Goal: Task Accomplishment & Management: Use online tool/utility

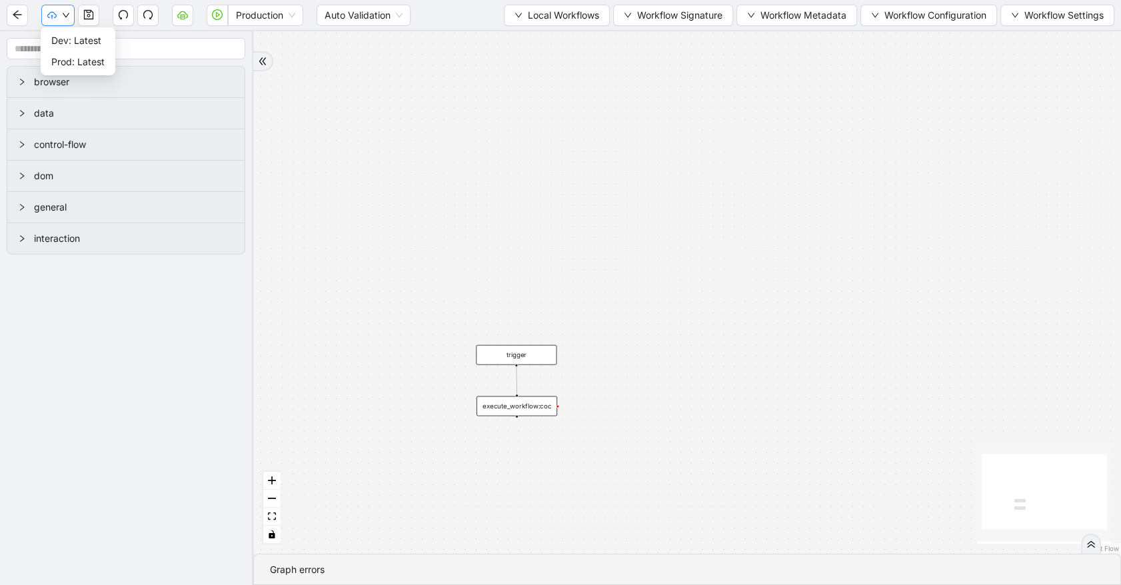
click at [67, 14] on icon "down" at bounding box center [66, 15] width 7 height 5
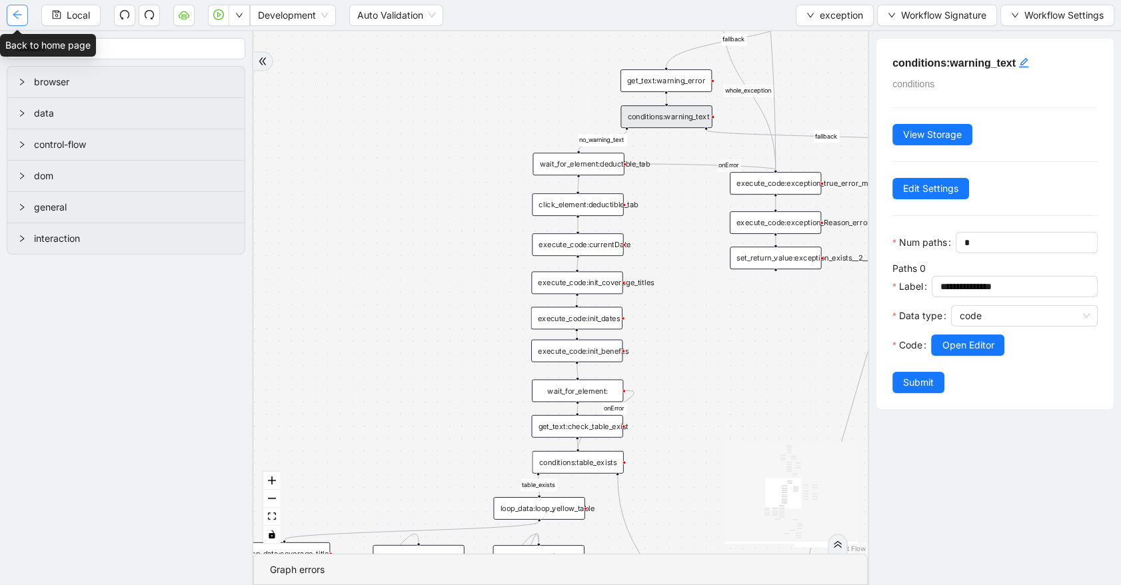
click at [23, 17] on button "button" at bounding box center [17, 15] width 21 height 21
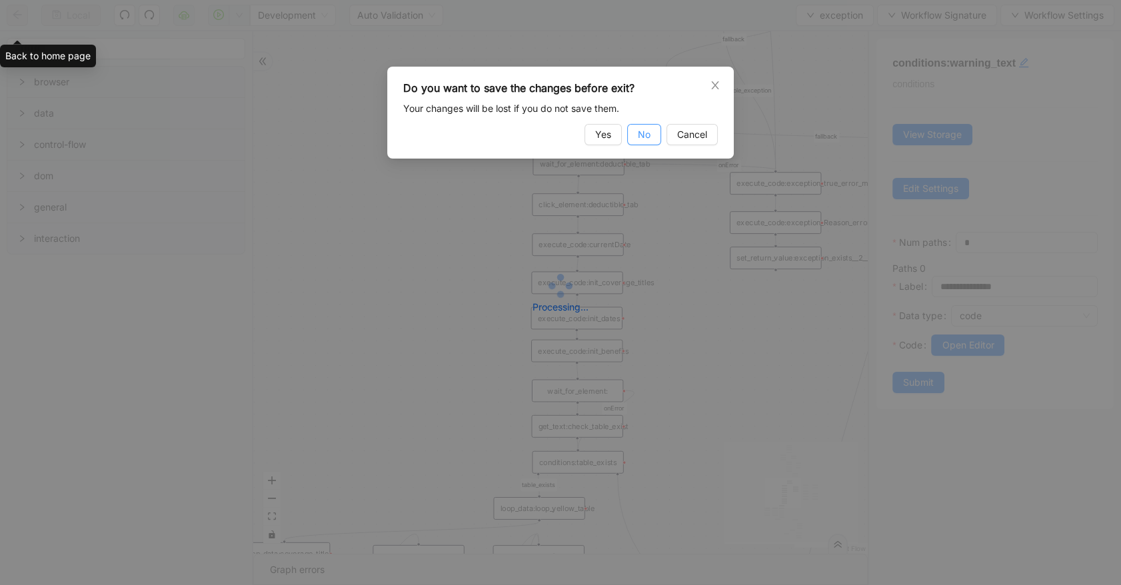
click at [650, 136] on button "No" at bounding box center [644, 134] width 34 height 21
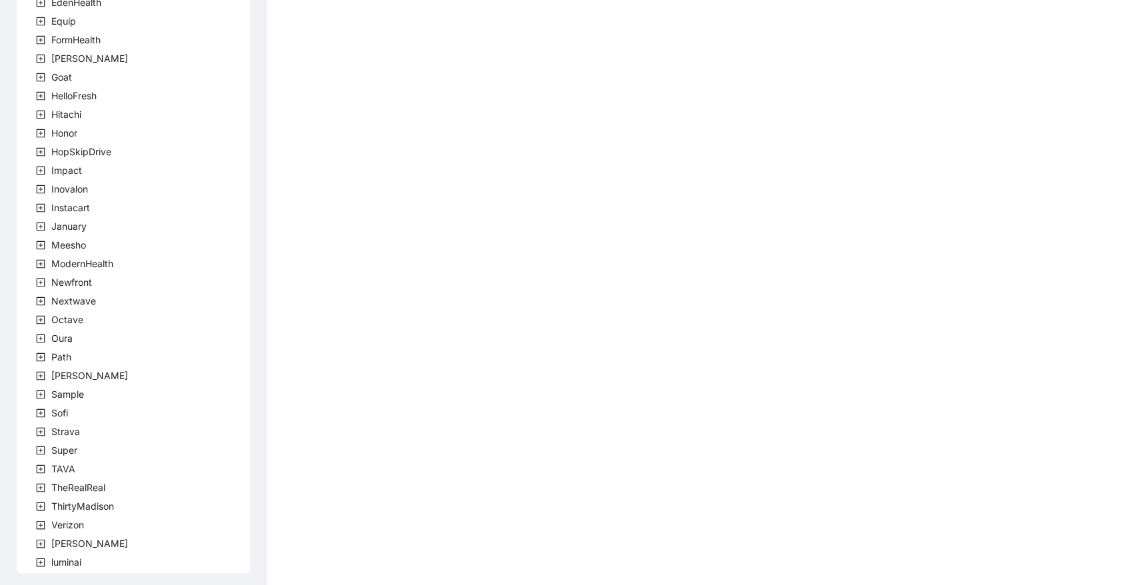
scroll to position [278, 0]
click at [39, 374] on icon "plus-square" at bounding box center [40, 371] width 9 height 9
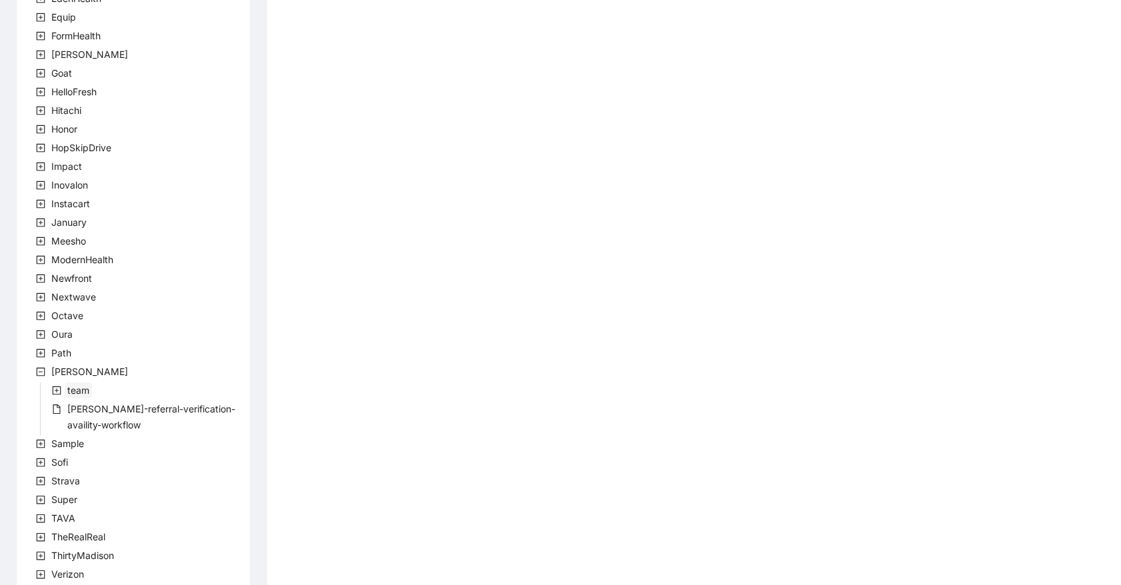
click at [75, 389] on span "team" at bounding box center [78, 389] width 22 height 11
click at [79, 414] on span at bounding box center [73, 409] width 16 height 16
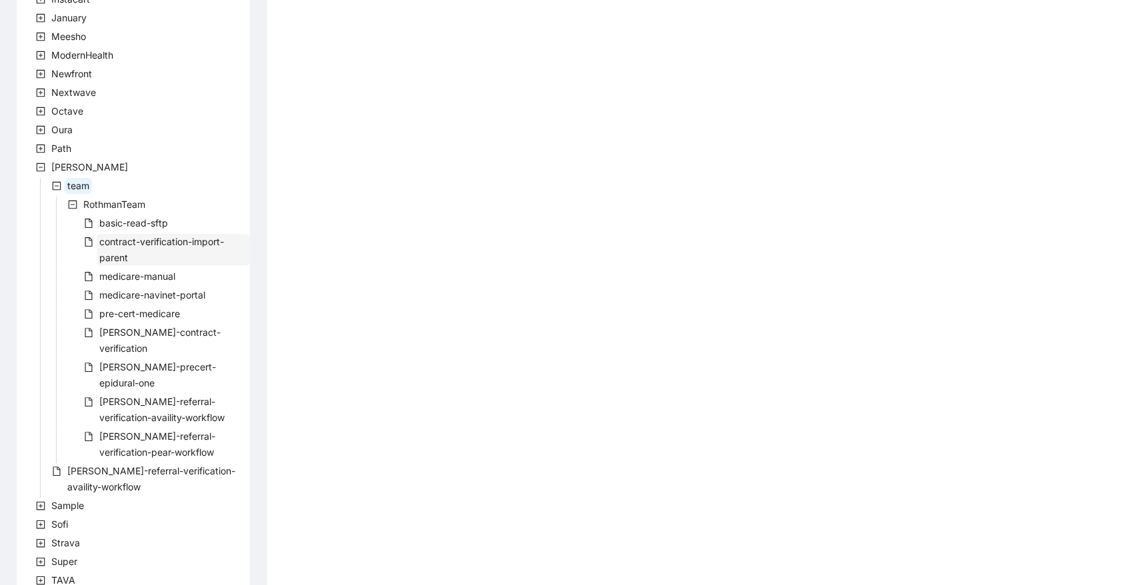
scroll to position [496, 0]
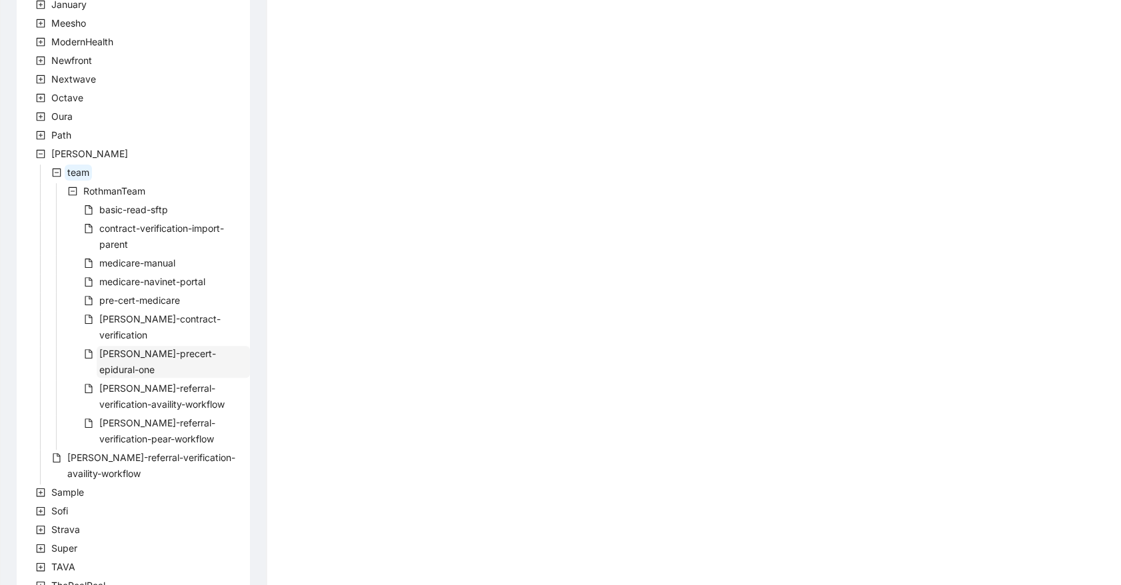
click at [129, 348] on span "rothman-precert-epidural-one" at bounding box center [157, 361] width 117 height 27
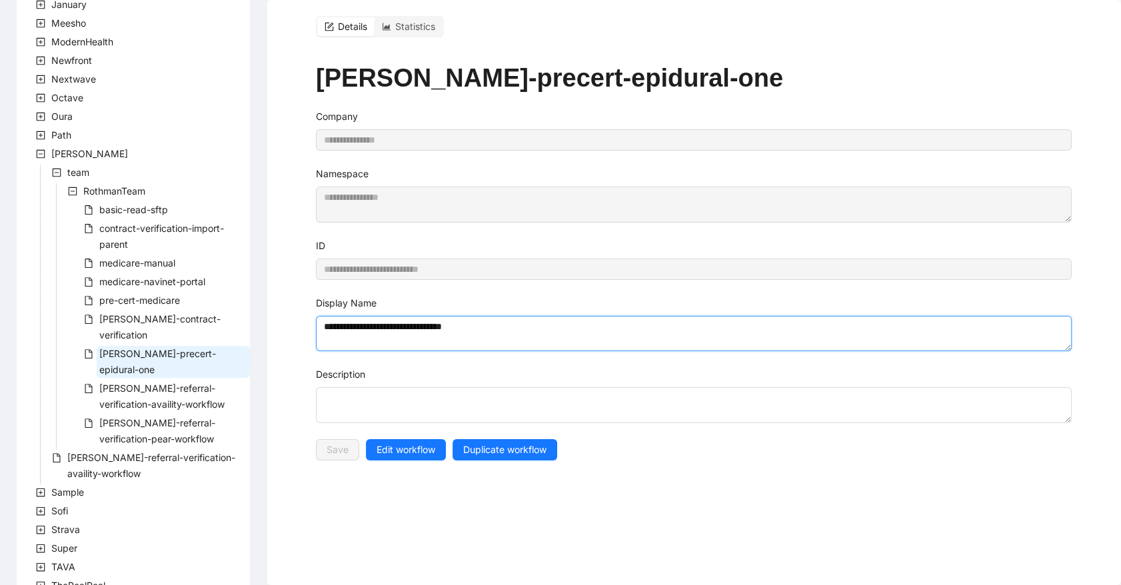
drag, startPoint x: 490, startPoint y: 330, endPoint x: 307, endPoint y: 326, distance: 182.6
click at [307, 326] on div "**********" at bounding box center [693, 276] width 787 height 552
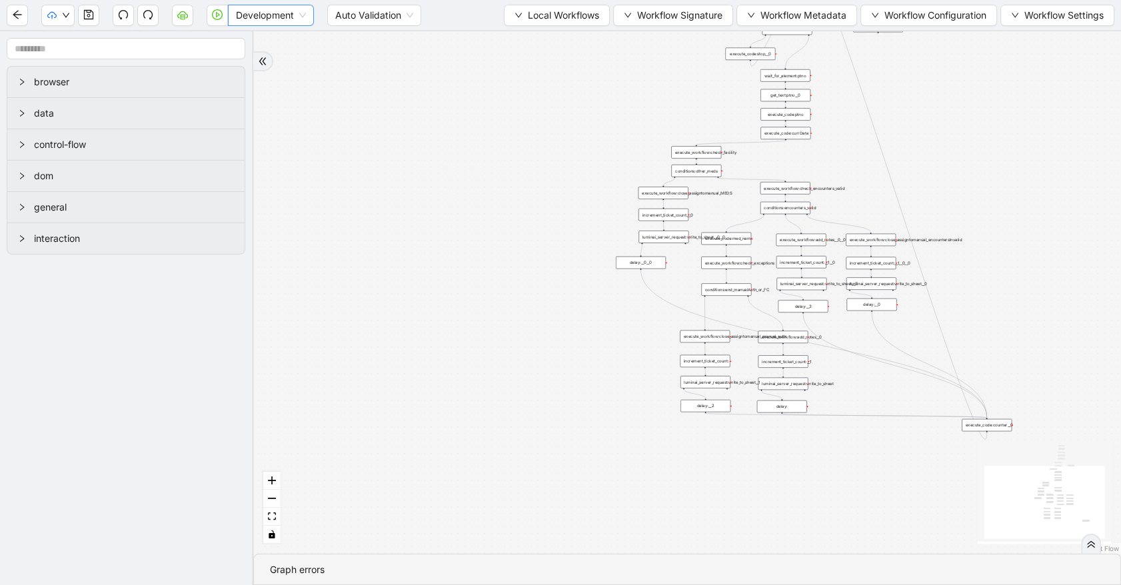
click at [298, 19] on span "Development" at bounding box center [271, 15] width 70 height 20
click at [280, 54] on div "Production" at bounding box center [271, 63] width 81 height 21
click at [213, 13] on icon "play-circle" at bounding box center [217, 14] width 11 height 11
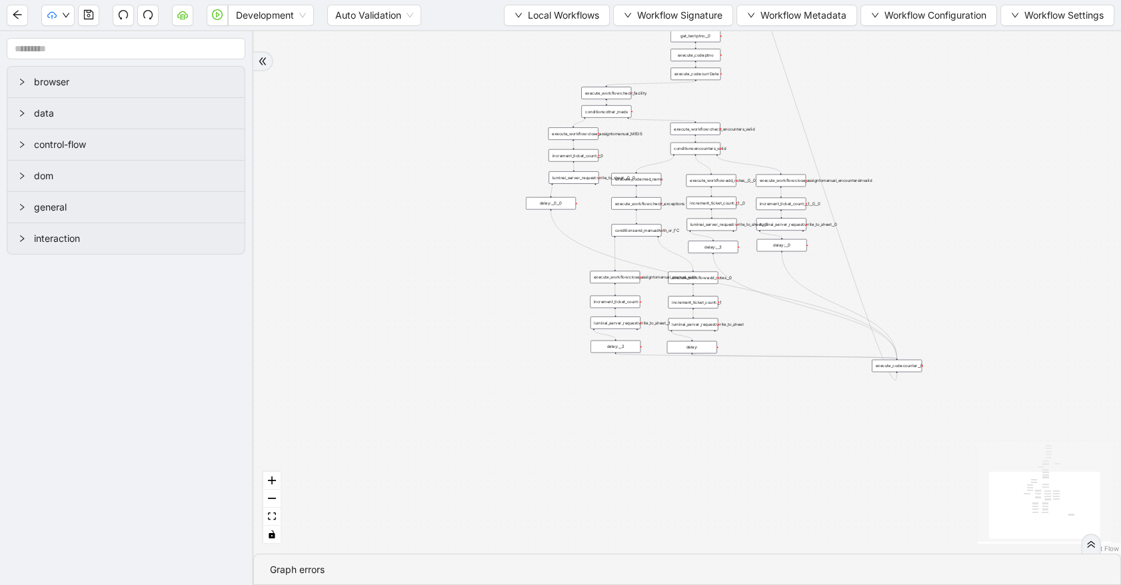
drag, startPoint x: 834, startPoint y: 155, endPoint x: 737, endPoint y: 99, distance: 112.2
click at [738, 97] on div "trigger execute_workflow:check_exceptions execute_workflow:add_notes__0 luminai…" at bounding box center [686, 292] width 867 height 522
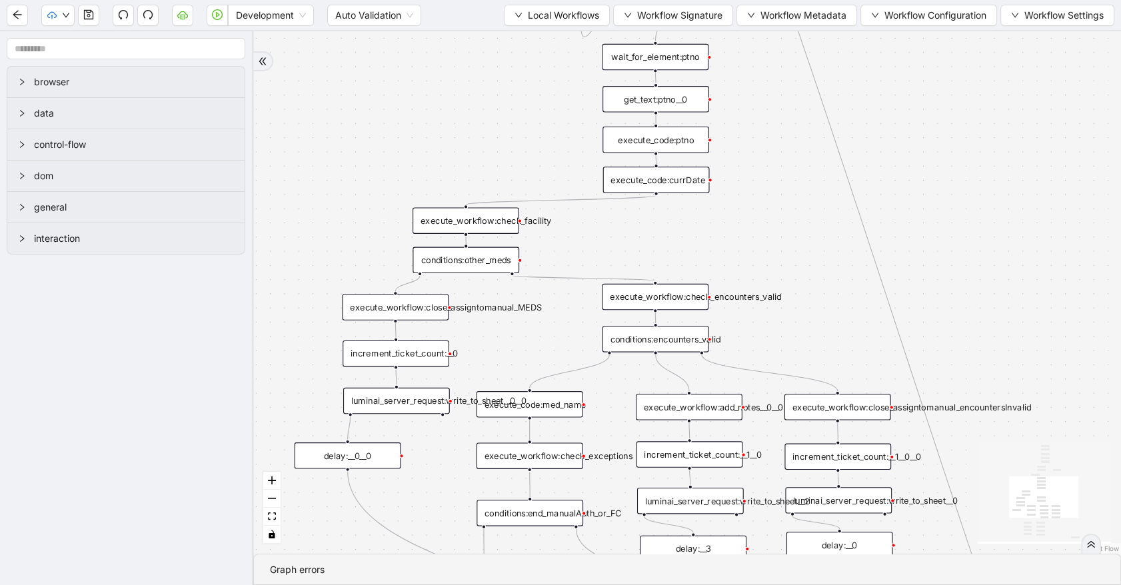
drag, startPoint x: 546, startPoint y: 153, endPoint x: 531, endPoint y: 348, distance: 195.8
click at [531, 348] on div "trigger execute_workflow:check_exceptions execute_workflow:add_notes__0 luminai…" at bounding box center [686, 292] width 867 height 522
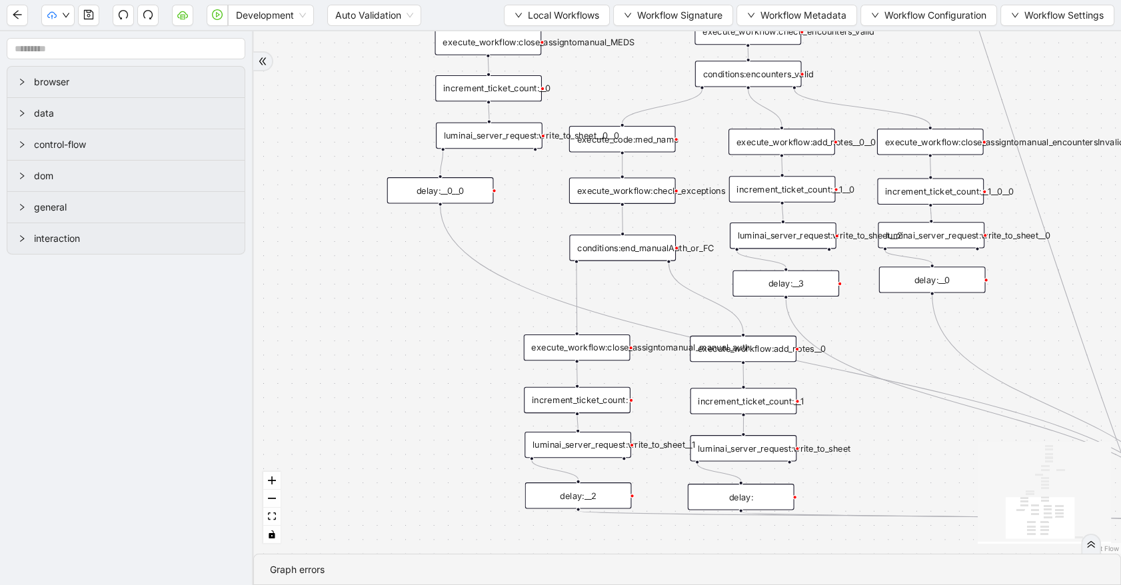
drag, startPoint x: 531, startPoint y: 348, endPoint x: 624, endPoint y: 84, distance: 280.2
click at [624, 84] on div "trigger execute_workflow:check_exceptions execute_workflow:add_notes__0 luminai…" at bounding box center [686, 292] width 867 height 522
click at [560, 11] on span "Local Workflows" at bounding box center [563, 15] width 71 height 15
click at [560, 35] on span "Select" at bounding box center [551, 40] width 87 height 15
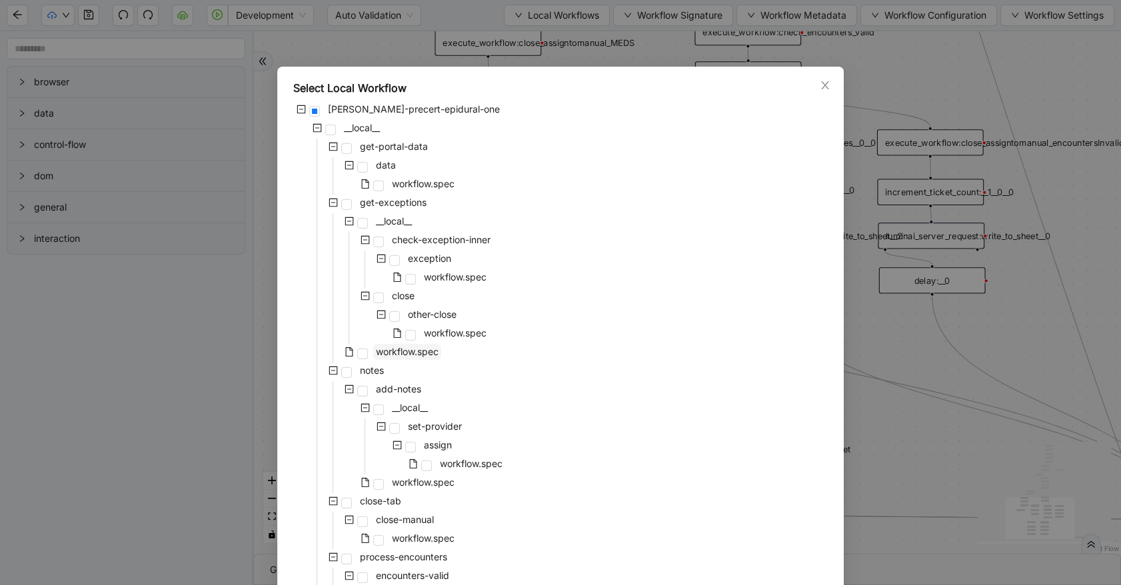
click at [420, 352] on span "workflow.spec" at bounding box center [407, 351] width 63 height 11
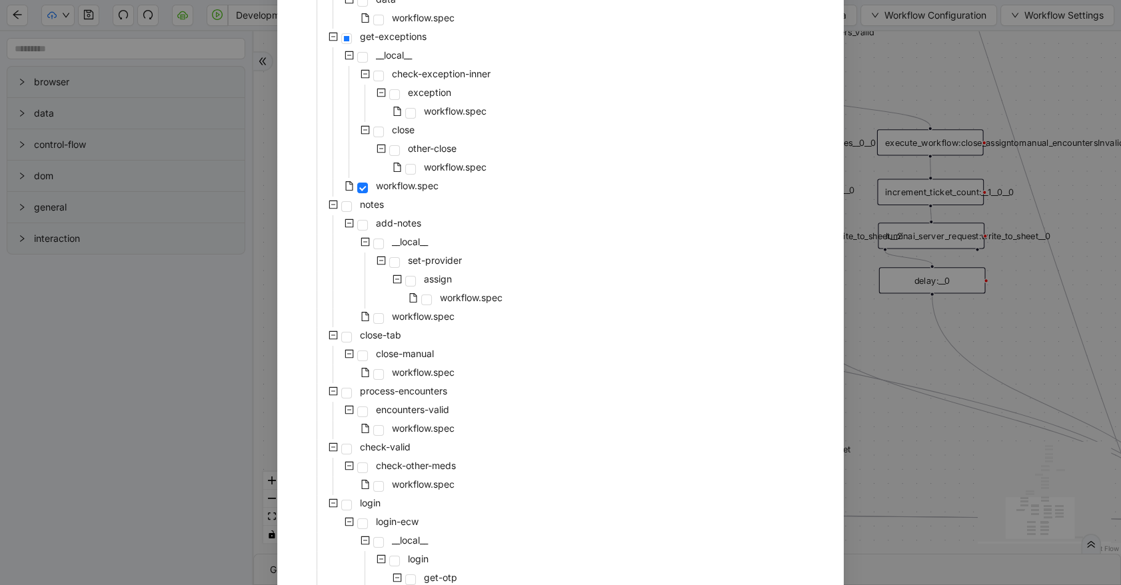
scroll to position [283, 0]
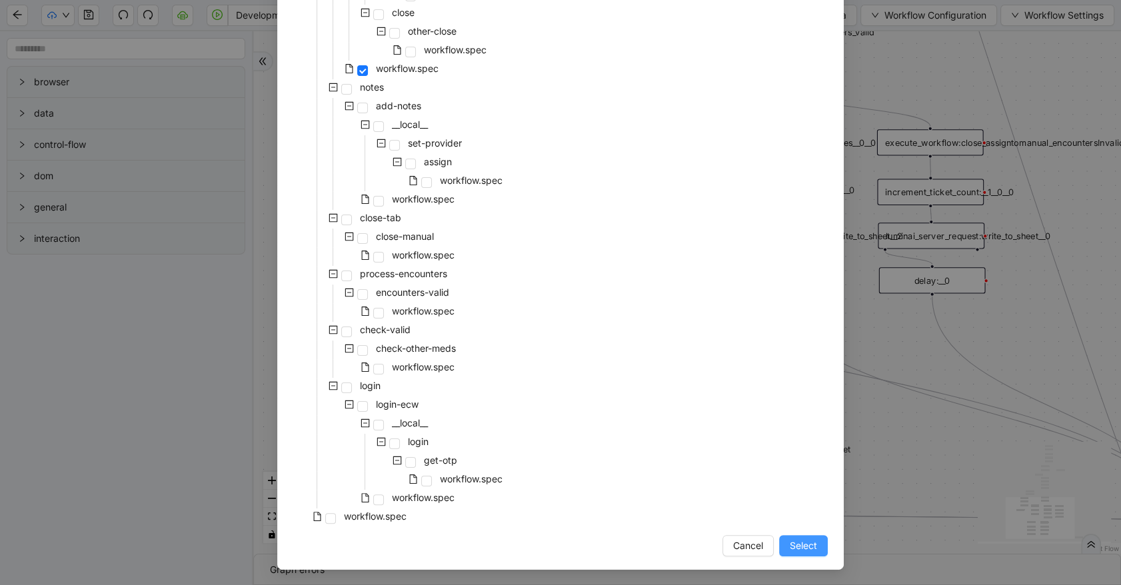
click at [791, 552] on span "Select" at bounding box center [802, 545] width 27 height 15
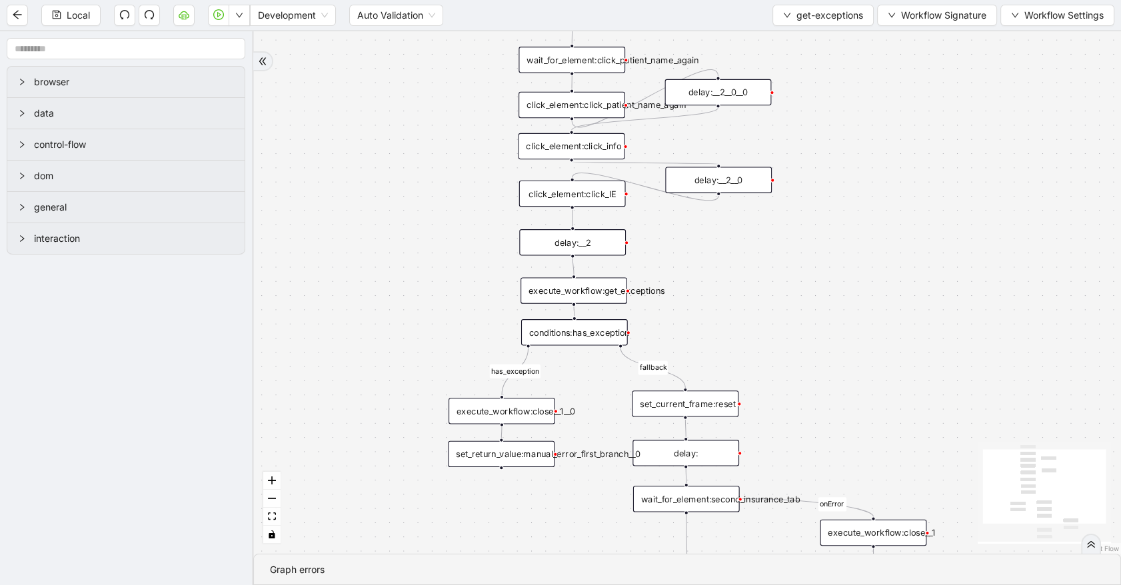
drag, startPoint x: 796, startPoint y: 466, endPoint x: 726, endPoint y: 255, distance: 222.1
click at [726, 255] on div "fallback has_exception onError trigger click_element:click_patient_name_again c…" at bounding box center [686, 292] width 867 height 522
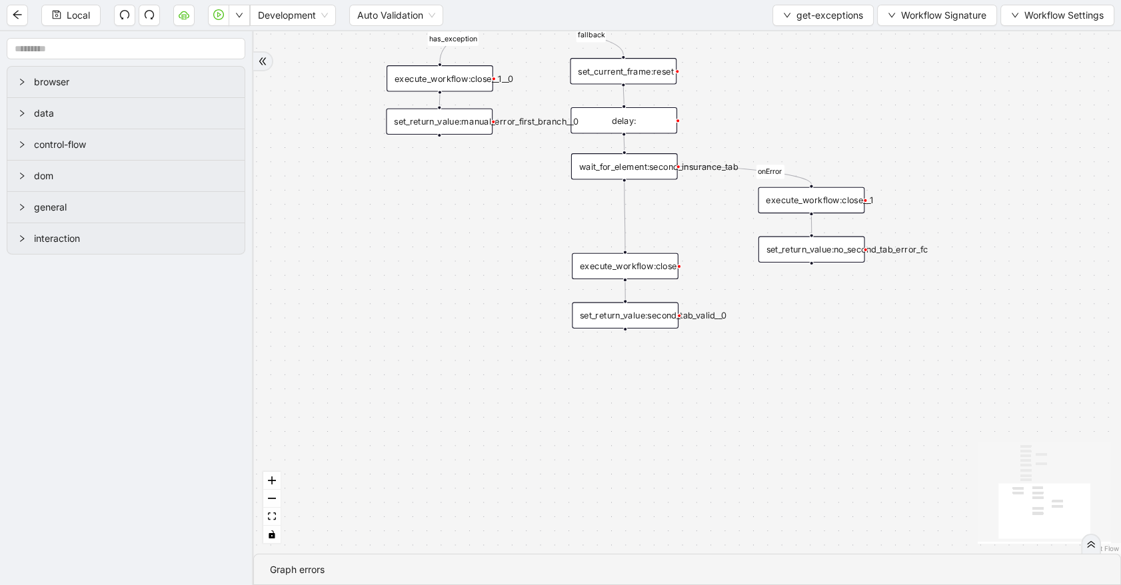
drag, startPoint x: 866, startPoint y: 388, endPoint x: 828, endPoint y: 86, distance: 304.2
click at [827, 87] on div "fallback has_exception onError trigger click_element:click_patient_name_again c…" at bounding box center [686, 292] width 867 height 522
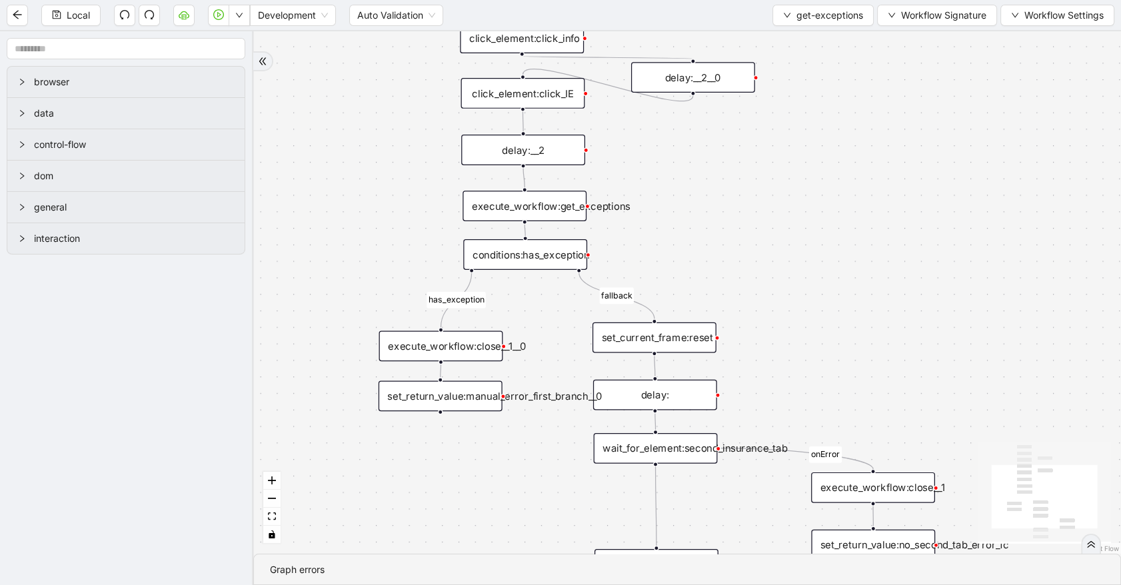
drag, startPoint x: 573, startPoint y: 206, endPoint x: 601, endPoint y: 508, distance: 303.1
click at [601, 508] on div "fallback has_exception onError trigger click_element:click_patient_name_again c…" at bounding box center [686, 292] width 867 height 522
click at [524, 213] on div "execute_workflow:get_exceptions" at bounding box center [524, 206] width 124 height 31
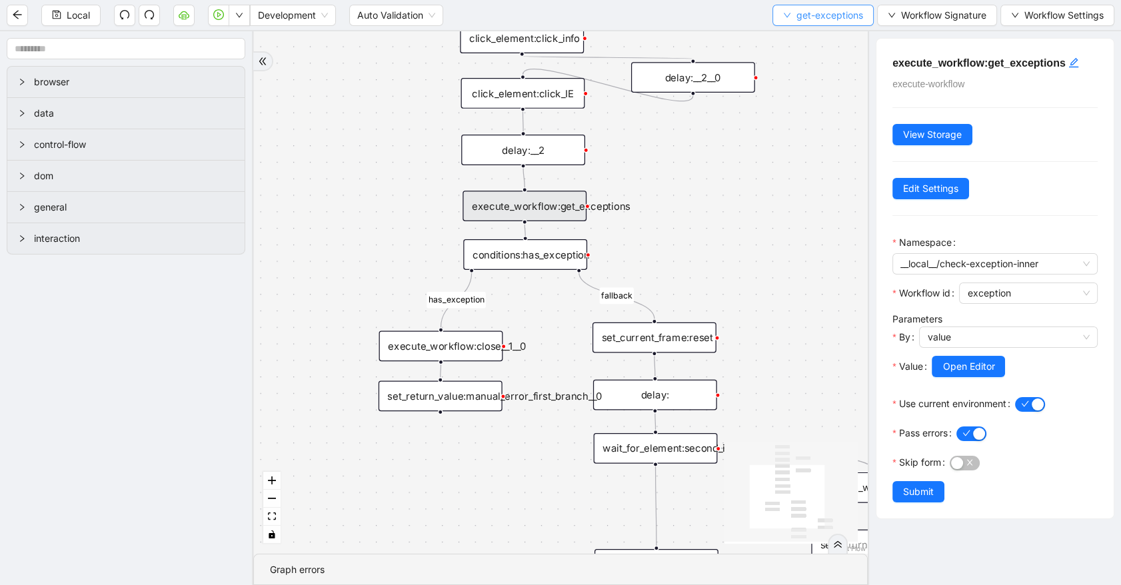
click at [811, 13] on span "get-exceptions" at bounding box center [829, 15] width 67 height 15
click at [817, 30] on li "Select" at bounding box center [820, 40] width 95 height 21
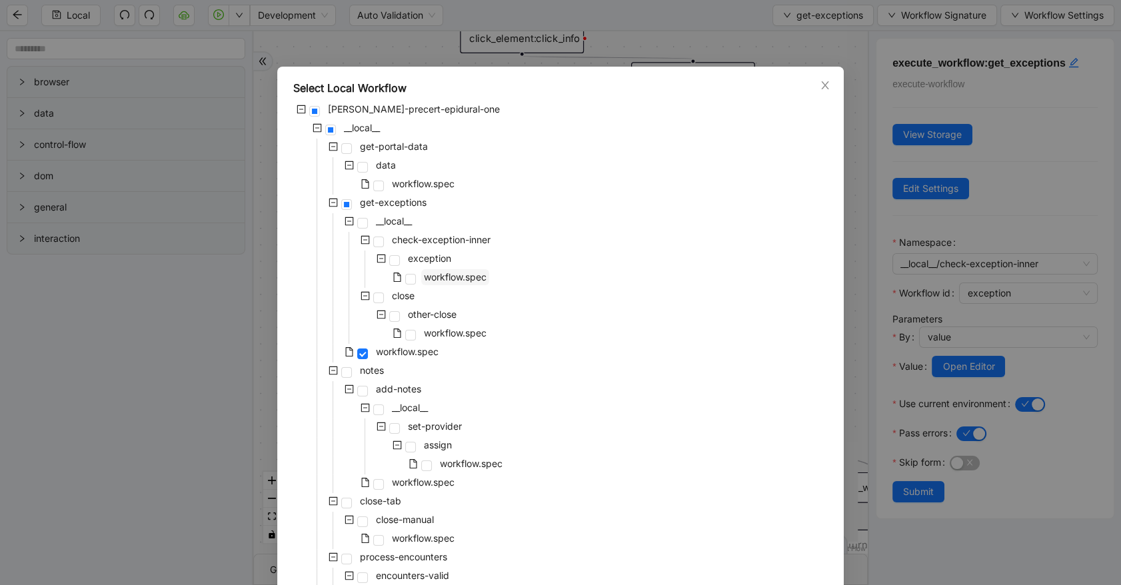
click at [454, 271] on span "workflow.spec" at bounding box center [455, 276] width 63 height 11
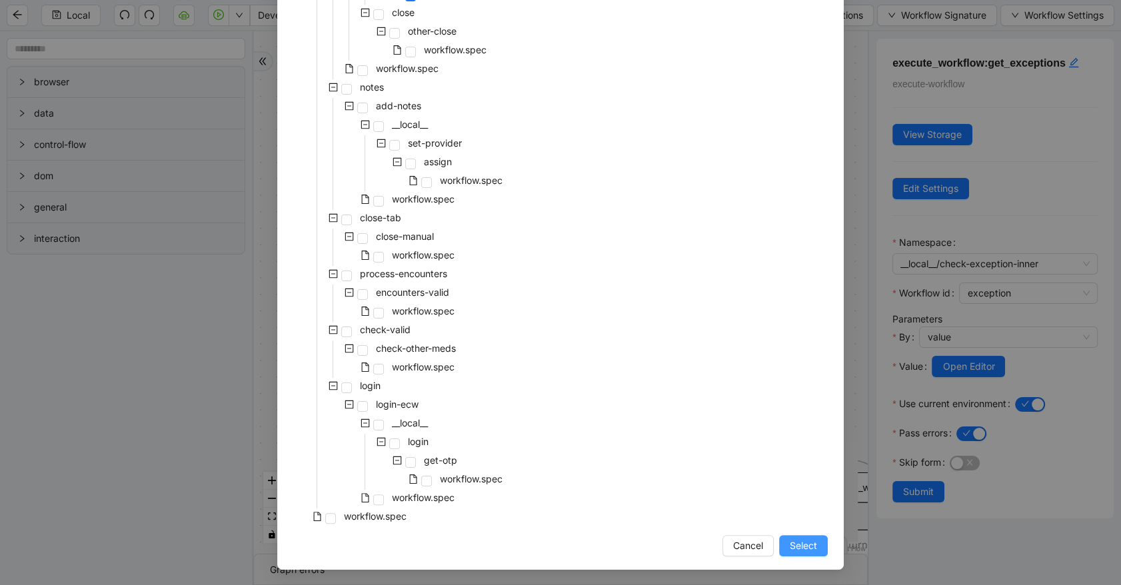
click at [781, 540] on button "Select" at bounding box center [803, 545] width 49 height 21
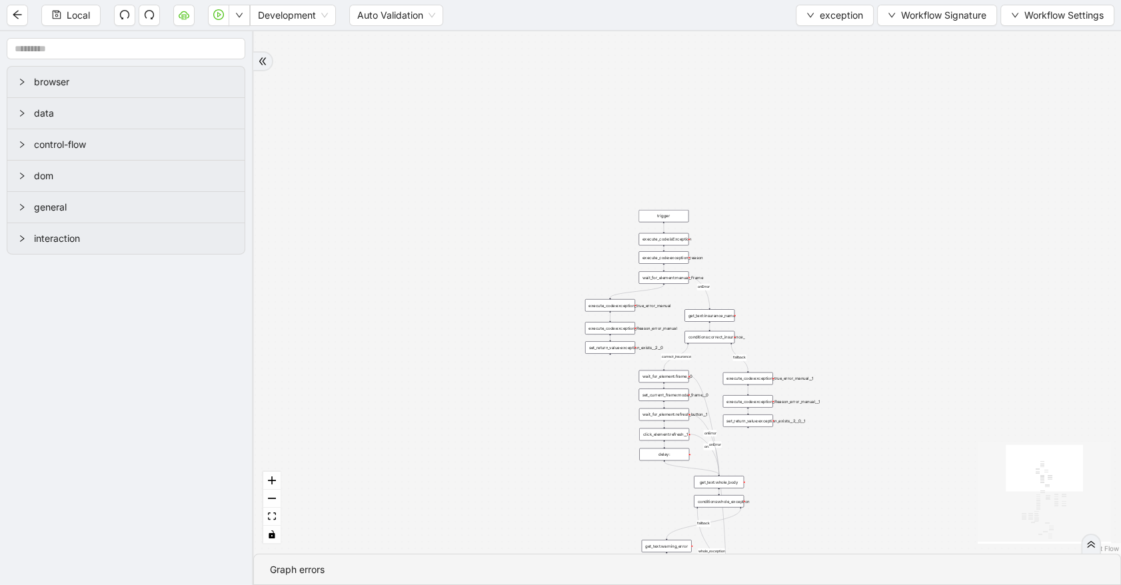
drag, startPoint x: 878, startPoint y: 131, endPoint x: 944, endPoint y: 382, distance: 260.3
click at [944, 382] on div "no_warning_text fallback fallback table_exists fallback whole_exception fallbac…" at bounding box center [686, 292] width 867 height 522
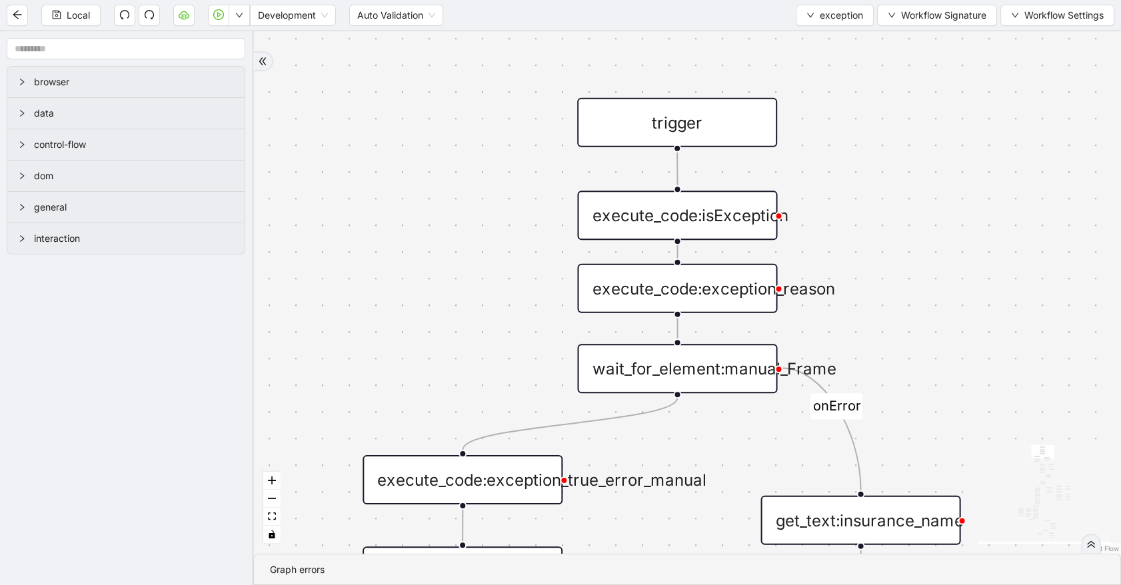
drag, startPoint x: 950, startPoint y: 386, endPoint x: 860, endPoint y: 139, distance: 263.0
click at [860, 139] on div "no_warning_text fallback fallback table_exists fallback whole_exception fallbac…" at bounding box center [686, 292] width 867 height 522
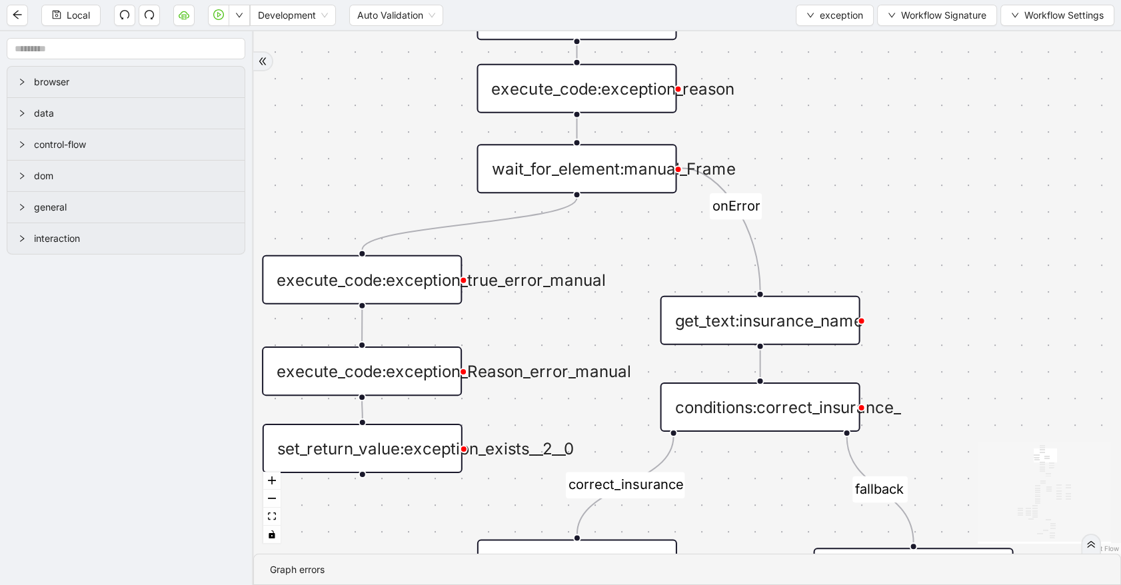
drag, startPoint x: 891, startPoint y: 252, endPoint x: 805, endPoint y: 95, distance: 179.8
click at [805, 95] on div "no_warning_text fallback fallback table_exists fallback whole_exception fallbac…" at bounding box center [686, 292] width 867 height 522
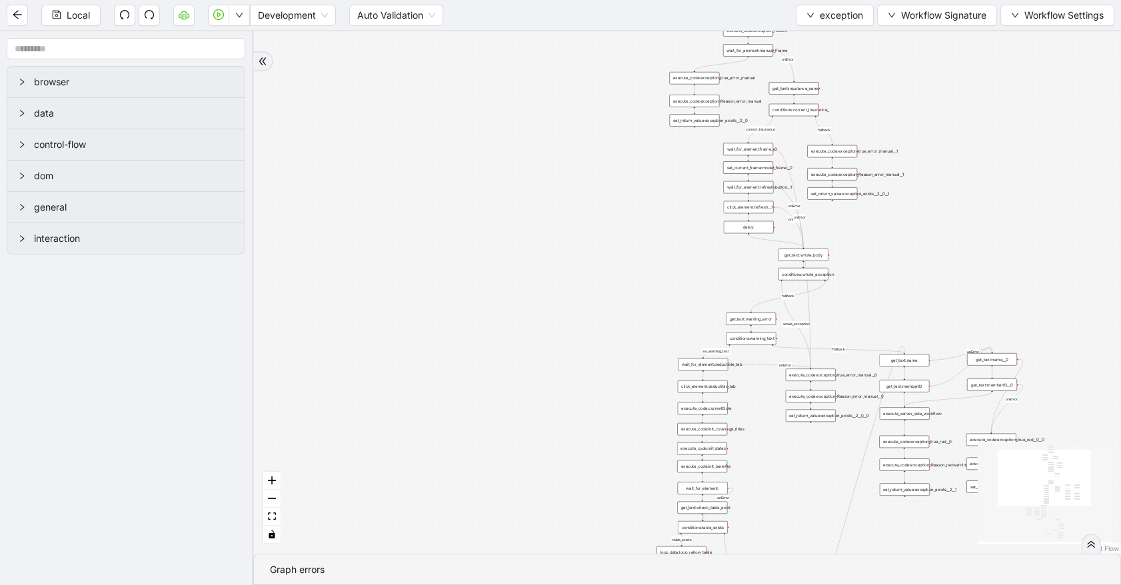
drag, startPoint x: 911, startPoint y: 391, endPoint x: 913, endPoint y: 248, distance: 143.2
click at [913, 248] on div "no_warning_text fallback fallback table_exists fallback whole_exception fallbac…" at bounding box center [686, 292] width 867 height 522
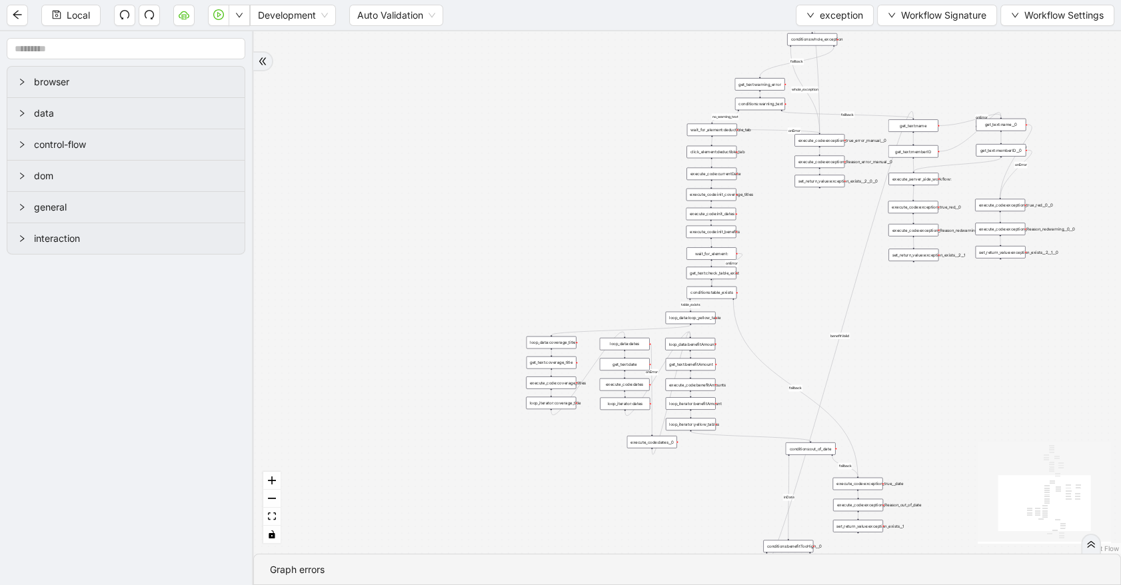
drag, startPoint x: 813, startPoint y: 453, endPoint x: 827, endPoint y: 286, distance: 167.1
click at [827, 286] on div "no_warning_text fallback fallback table_exists fallback whole_exception fallbac…" at bounding box center [686, 292] width 867 height 522
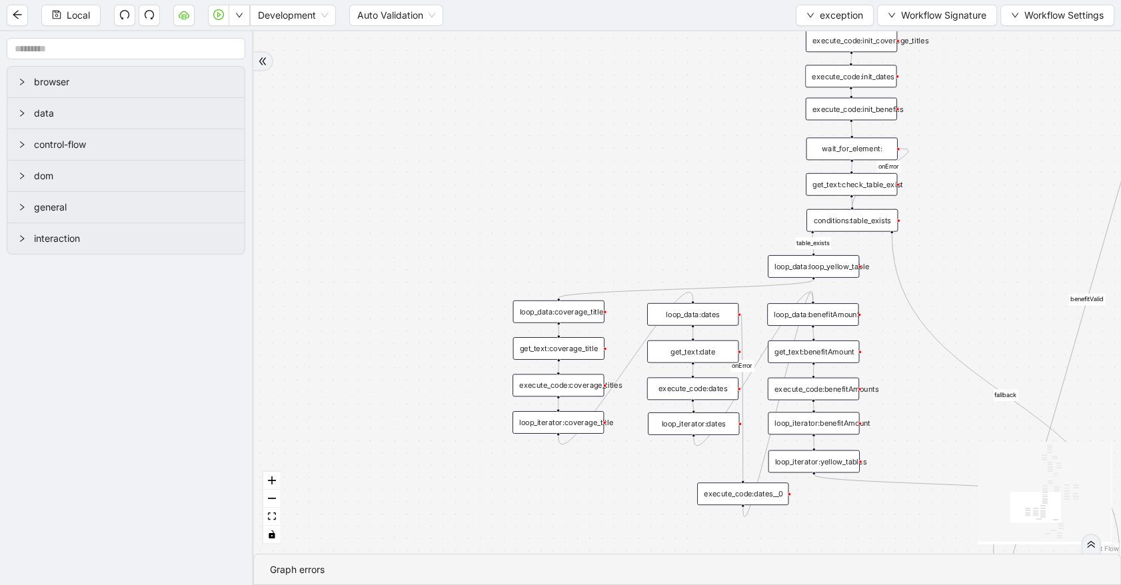
click at [564, 312] on div "loop_data:coverage_title" at bounding box center [557, 311] width 91 height 23
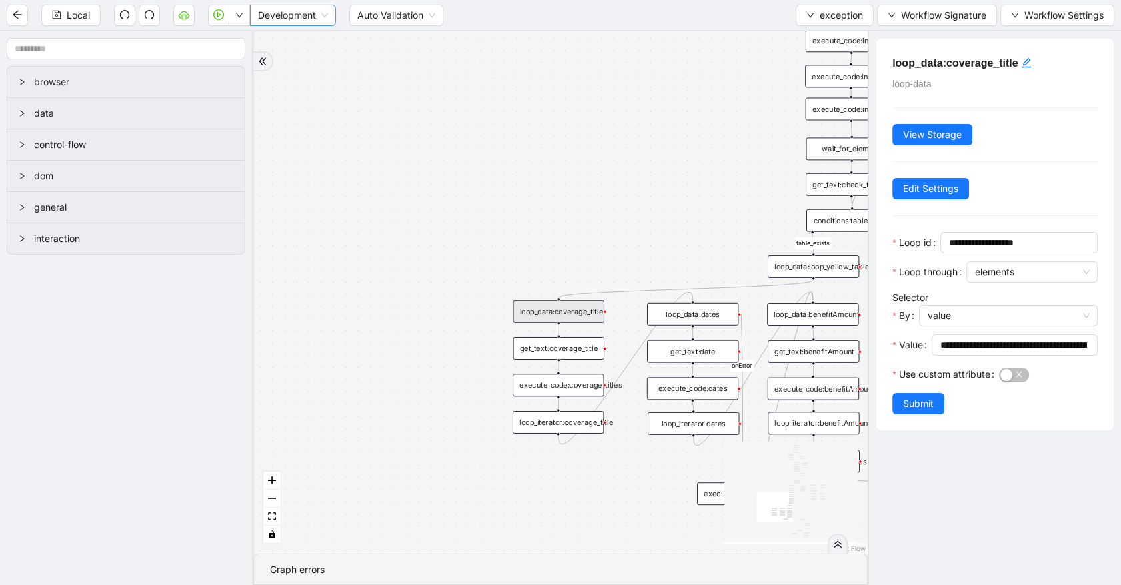
click at [261, 13] on span "Development" at bounding box center [293, 15] width 70 height 20
click at [274, 54] on div "Production" at bounding box center [292, 63] width 81 height 21
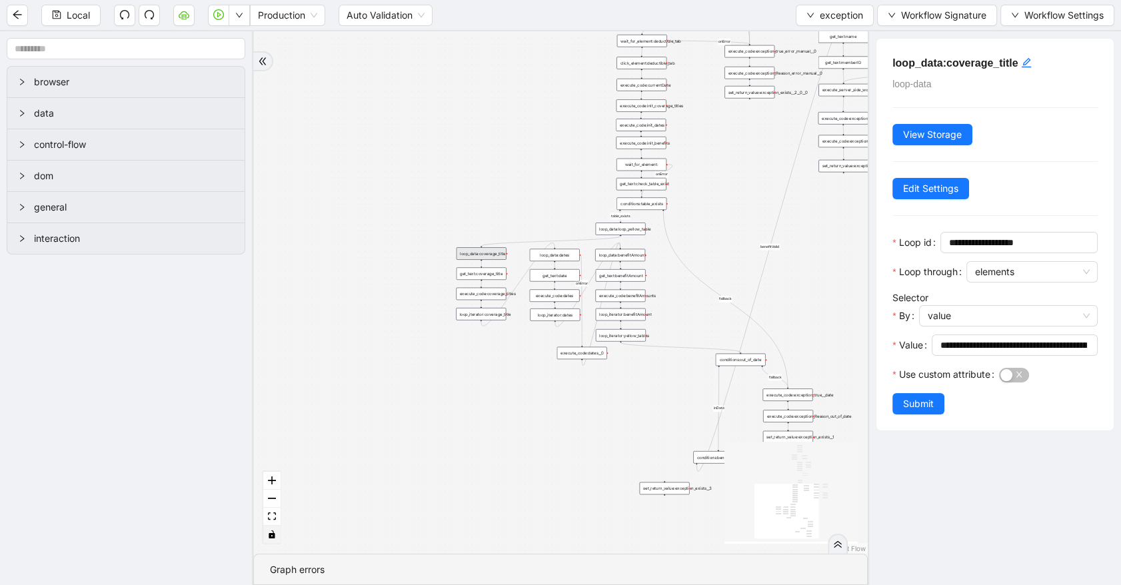
click at [266, 526] on button "toggle interactivity" at bounding box center [271, 535] width 17 height 18
click at [273, 540] on button "toggle interactivity" at bounding box center [271, 535] width 17 height 18
click at [276, 520] on button "fit view" at bounding box center [271, 517] width 17 height 18
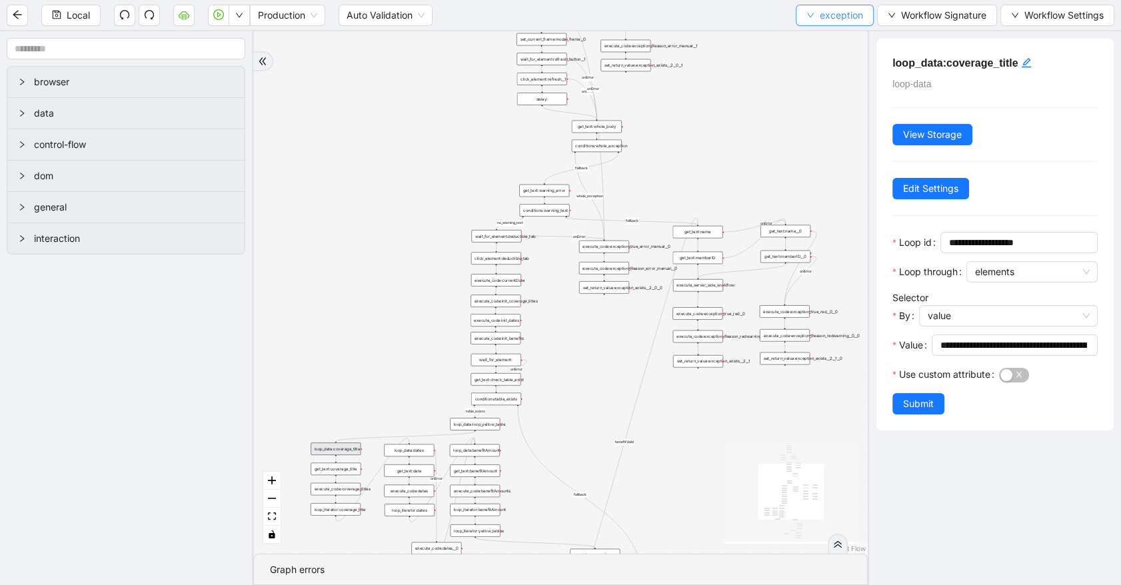
click at [863, 13] on button "exception" at bounding box center [834, 15] width 78 height 21
click at [846, 43] on span "Select" at bounding box center [832, 40] width 56 height 15
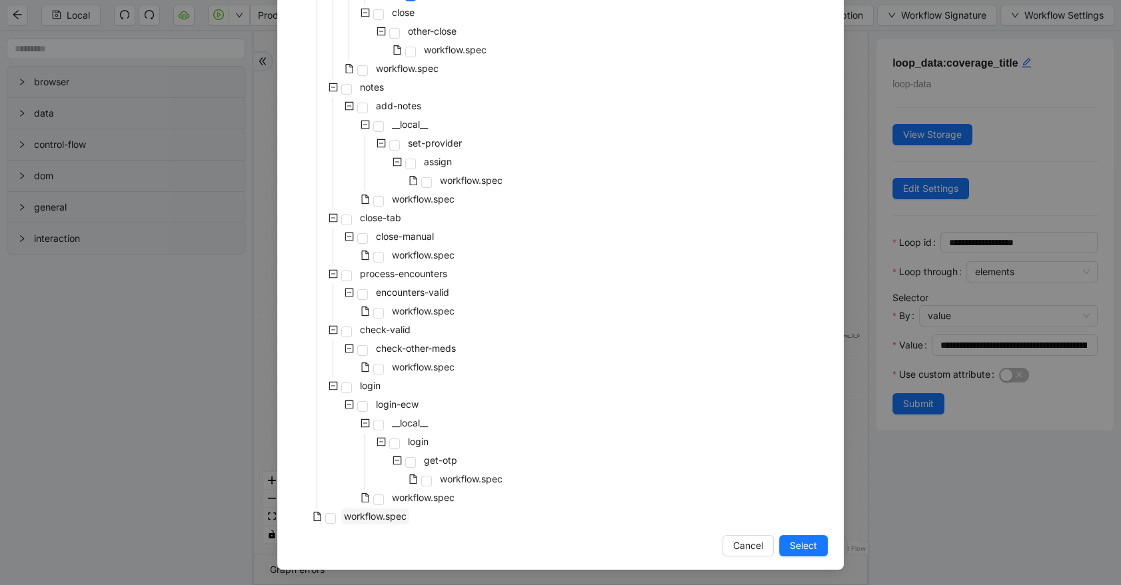
click at [345, 513] on span "workflow.spec" at bounding box center [375, 515] width 63 height 11
click at [789, 541] on span "Select" at bounding box center [802, 545] width 27 height 15
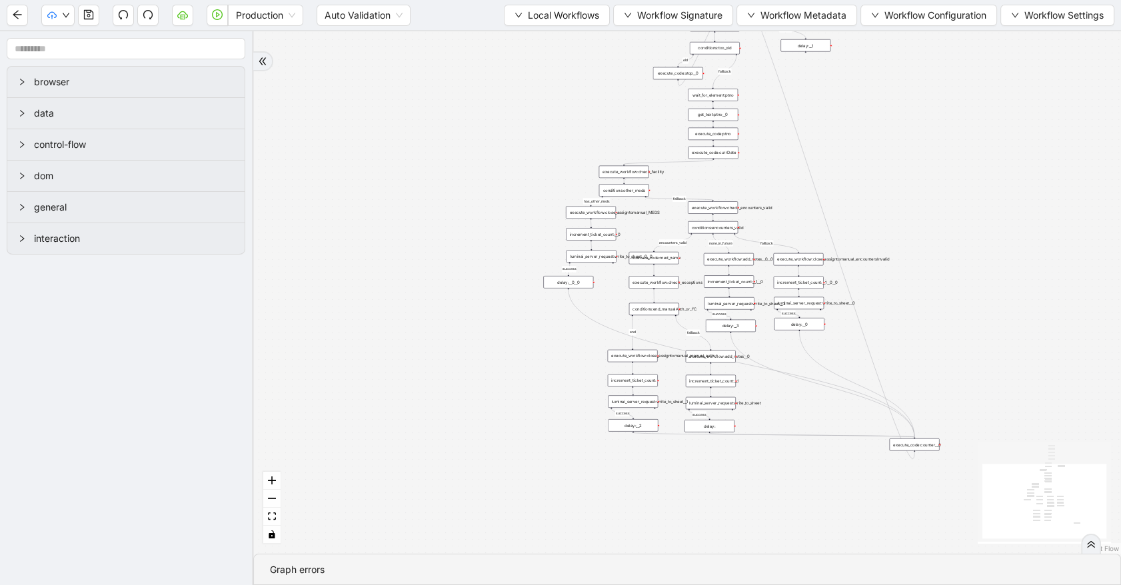
drag, startPoint x: 411, startPoint y: 276, endPoint x: 536, endPoint y: 571, distance: 320.3
click at [539, 584] on section "has_other_meds success success end success success success old fallback fallbac…" at bounding box center [686, 308] width 867 height 554
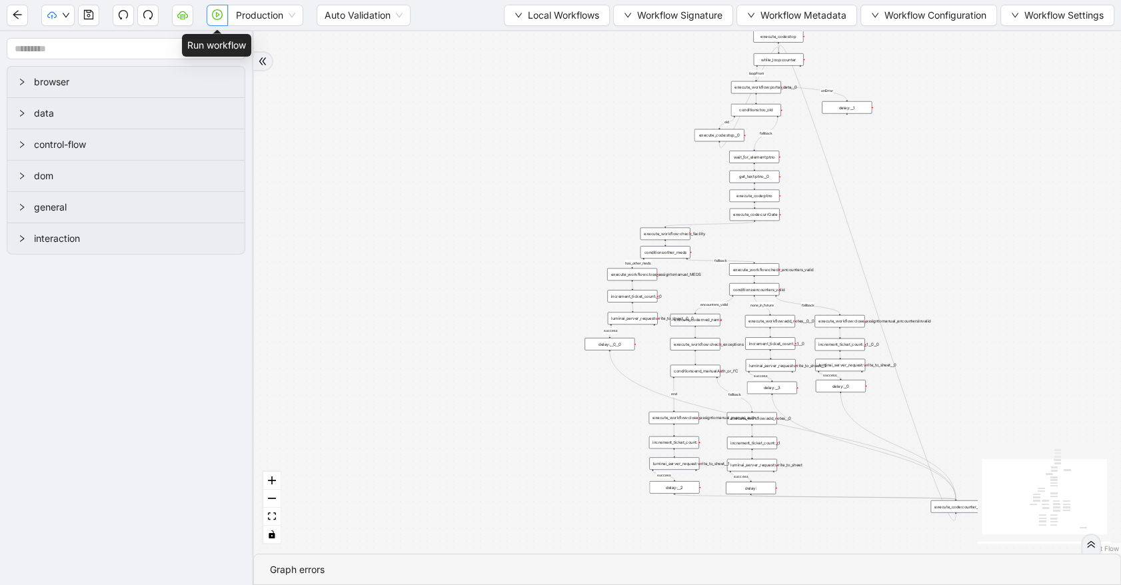
click at [220, 17] on icon "play-circle" at bounding box center [217, 14] width 11 height 11
click at [619, 76] on div "has_other_meds success success end success success success old fallback fallbac…" at bounding box center [686, 292] width 867 height 522
